Goal: Task Accomplishment & Management: Use online tool/utility

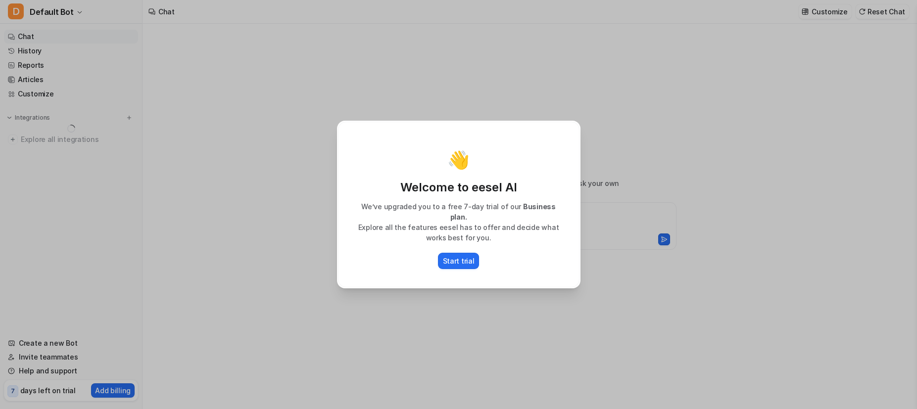
type textarea "**********"
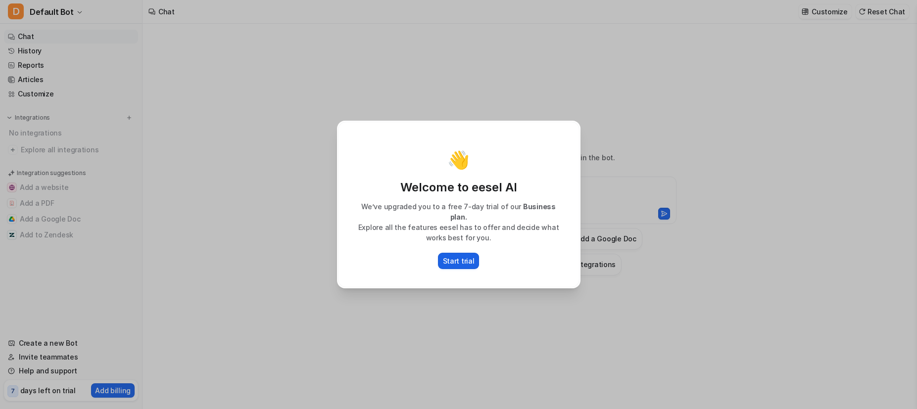
click at [463, 256] on p "Start trial" at bounding box center [459, 261] width 32 height 10
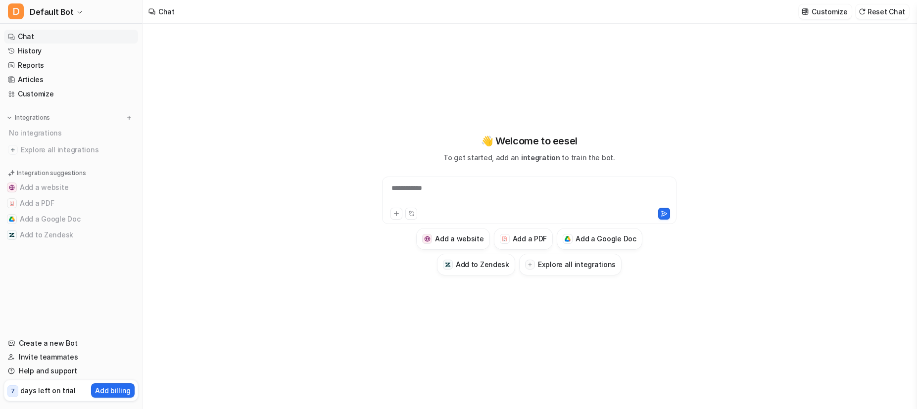
click at [523, 193] on div "**********" at bounding box center [530, 194] width 290 height 23
